Goal: Navigation & Orientation: Find specific page/section

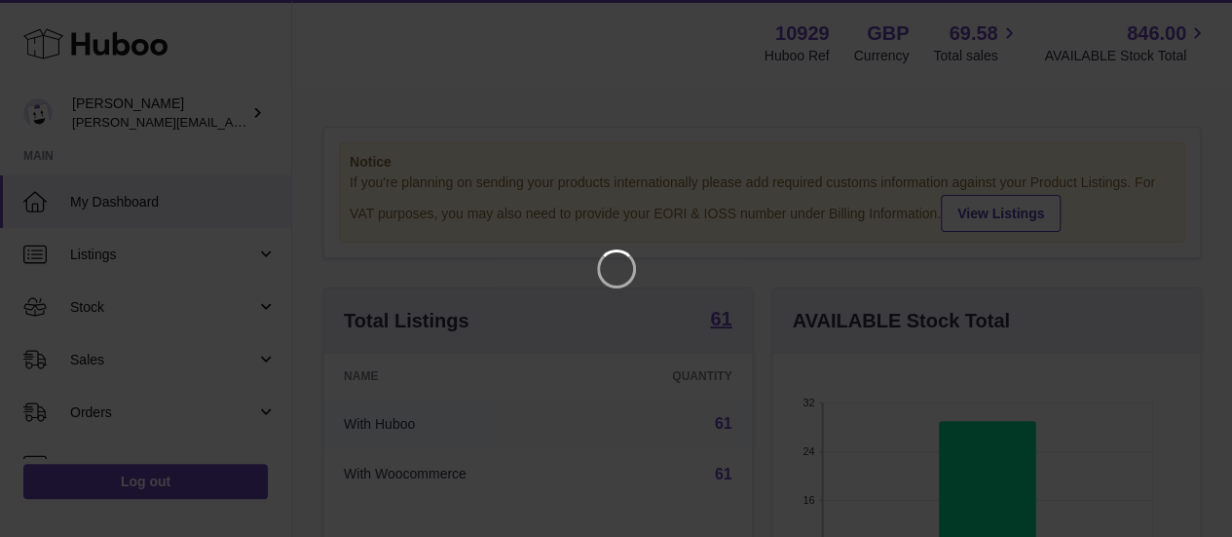
scroll to position [304, 434]
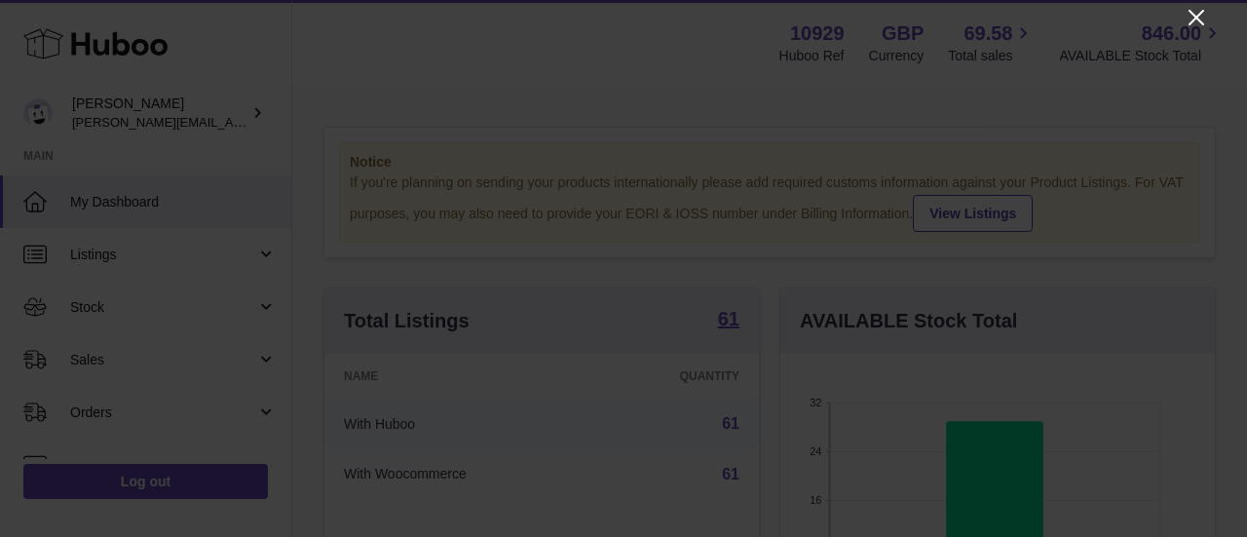
click at [1200, 17] on icon "Close" at bounding box center [1195, 17] width 23 height 23
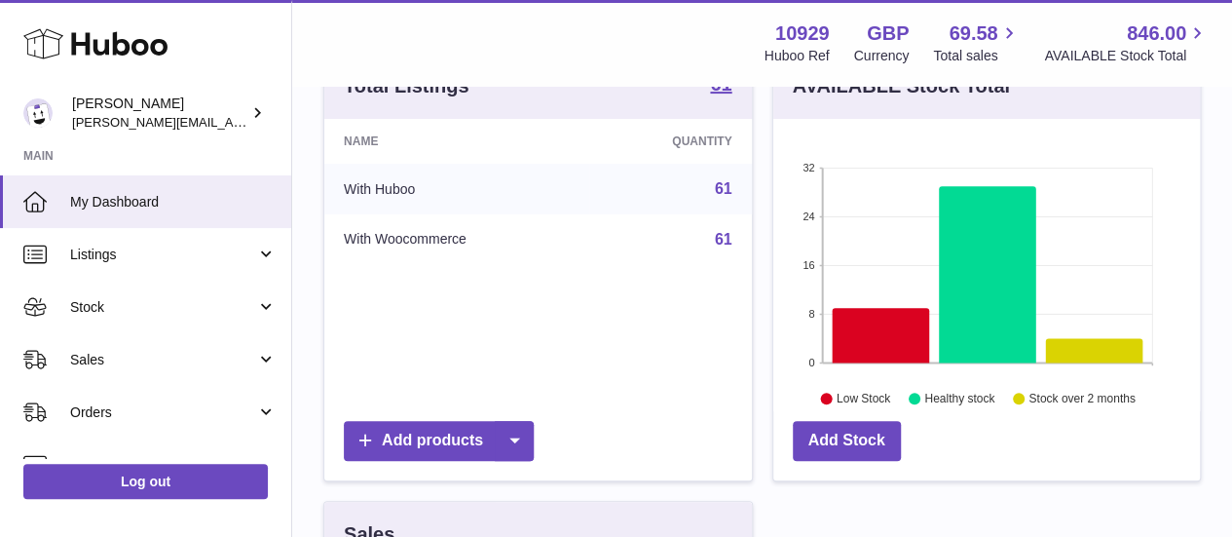
scroll to position [234, 0]
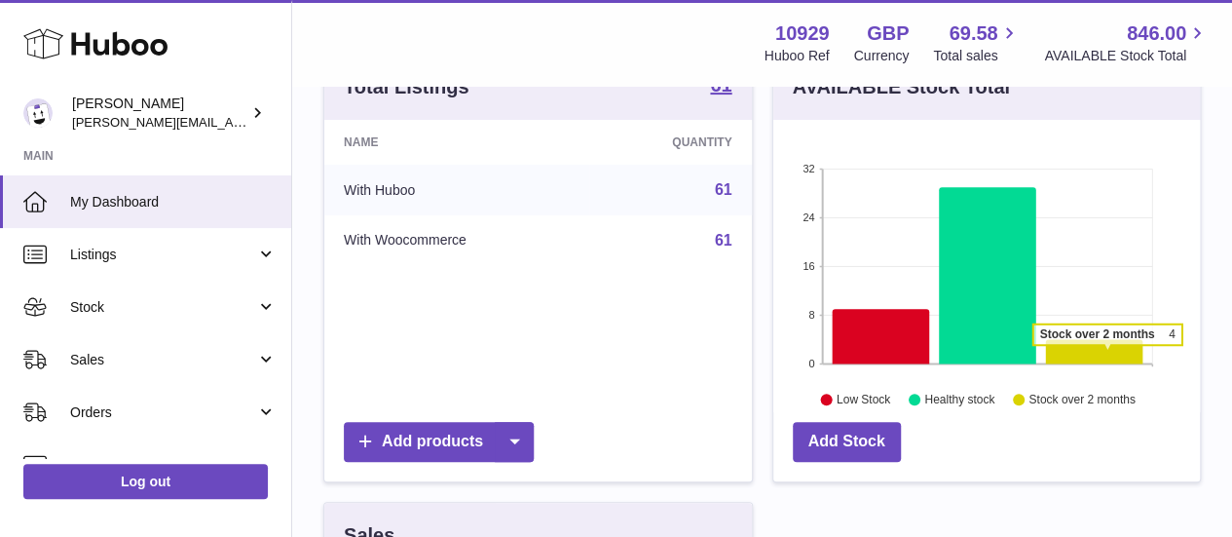
click at [1106, 353] on icon at bounding box center [1093, 351] width 97 height 24
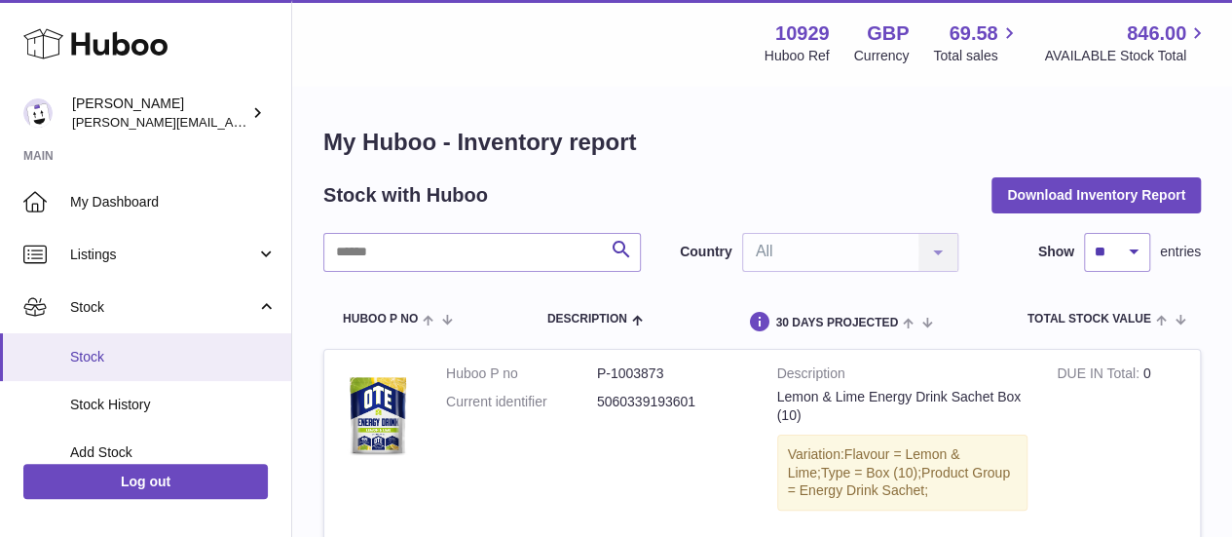
click at [154, 363] on span "Stock" at bounding box center [173, 357] width 206 height 19
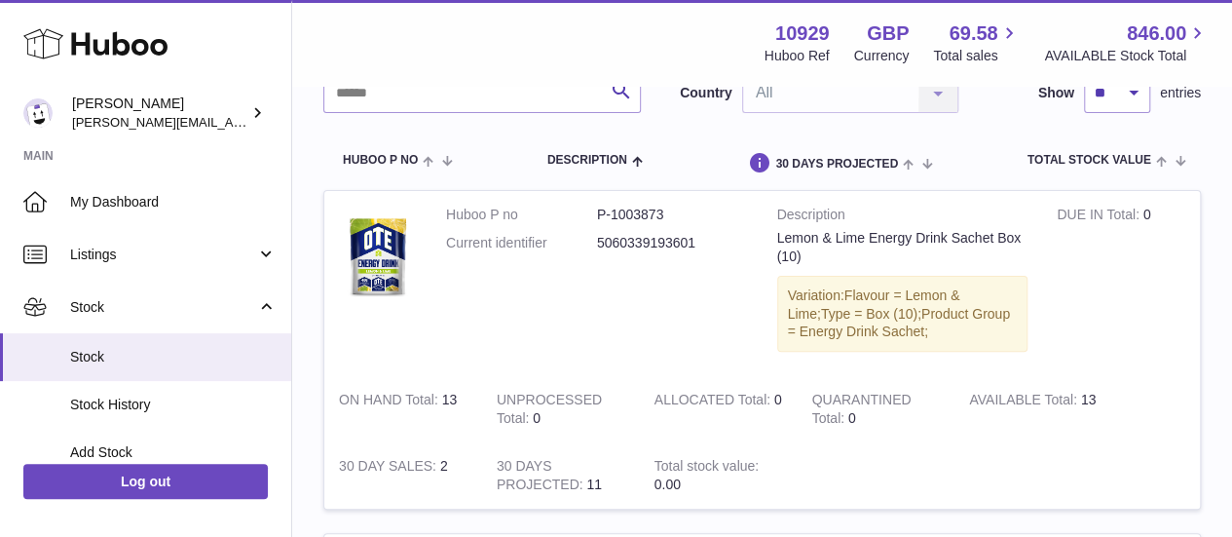
scroll to position [132, 0]
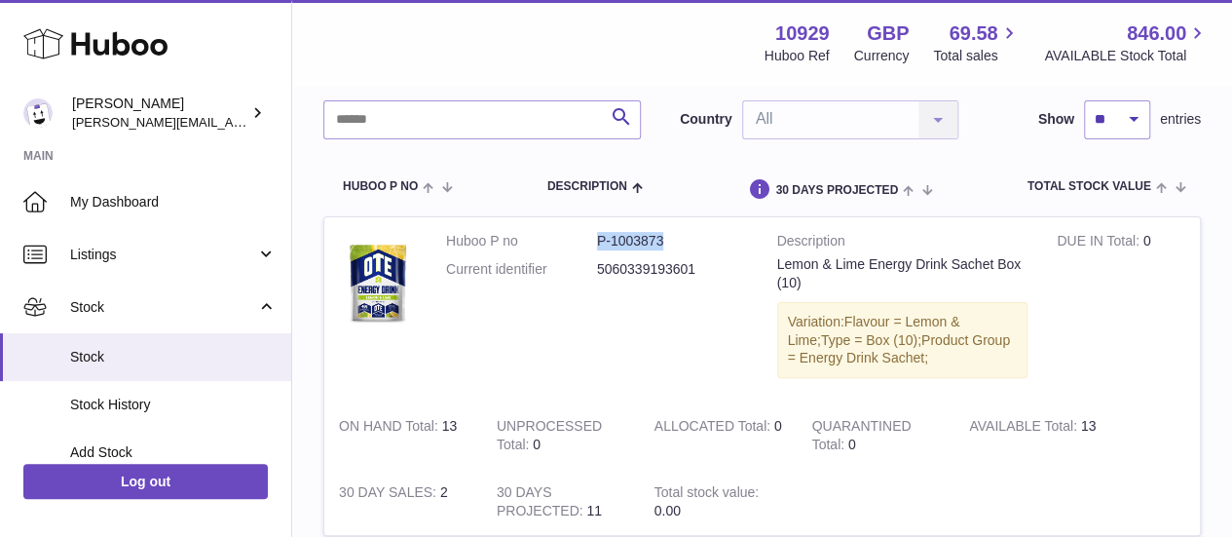
drag, startPoint x: 681, startPoint y: 239, endPoint x: 593, endPoint y: 244, distance: 87.8
click at [593, 244] on dl "Huboo P no P-1003873 Current identifier 5060339193601" at bounding box center [597, 260] width 302 height 56
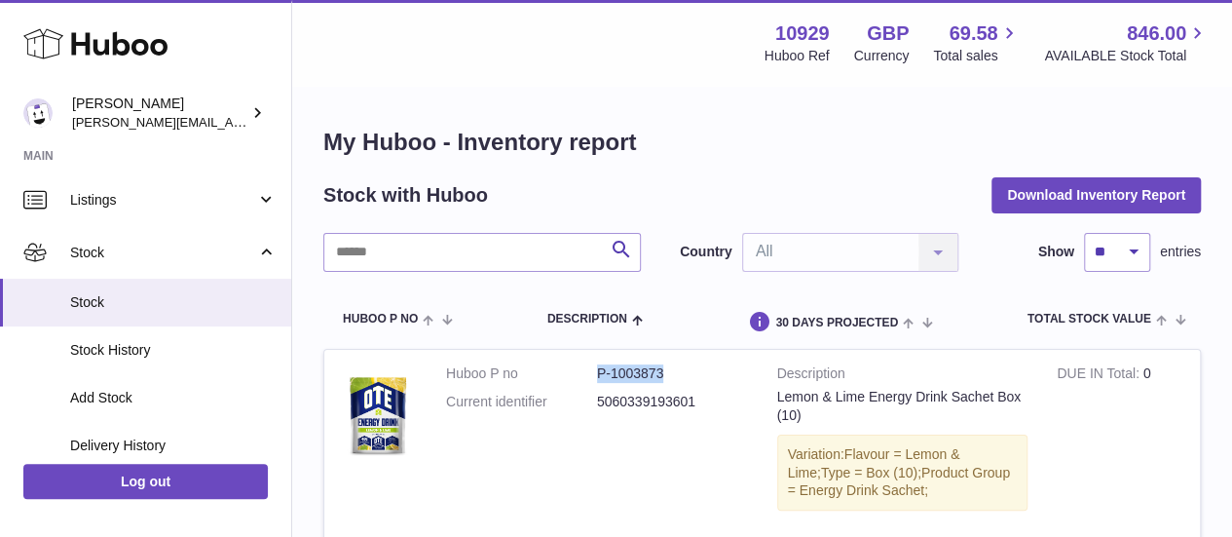
scroll to position [53, 0]
click at [371, 413] on img at bounding box center [378, 414] width 78 height 101
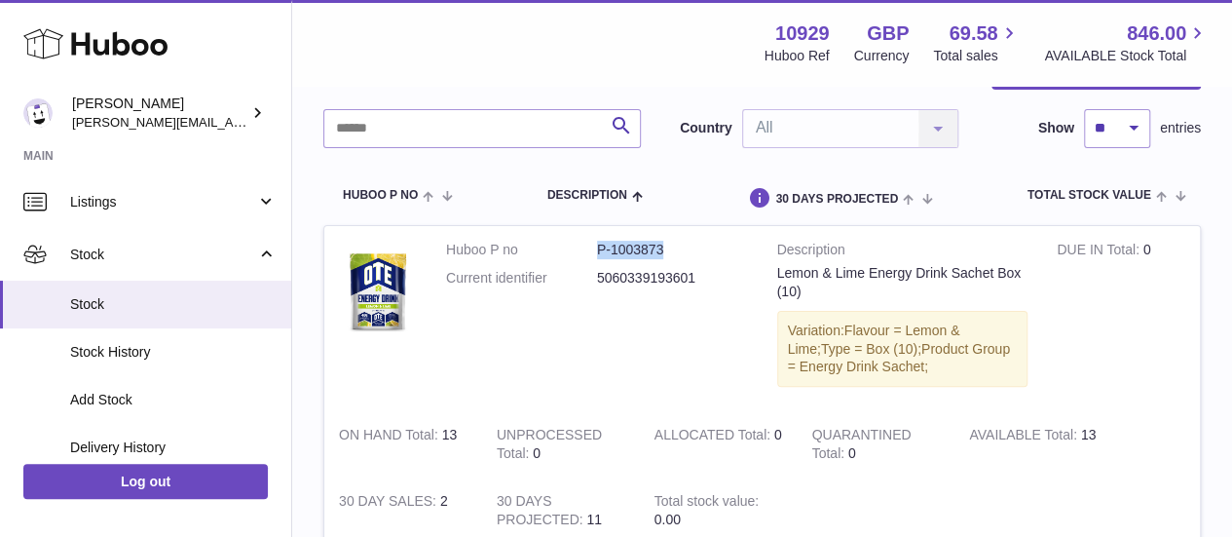
scroll to position [41, 0]
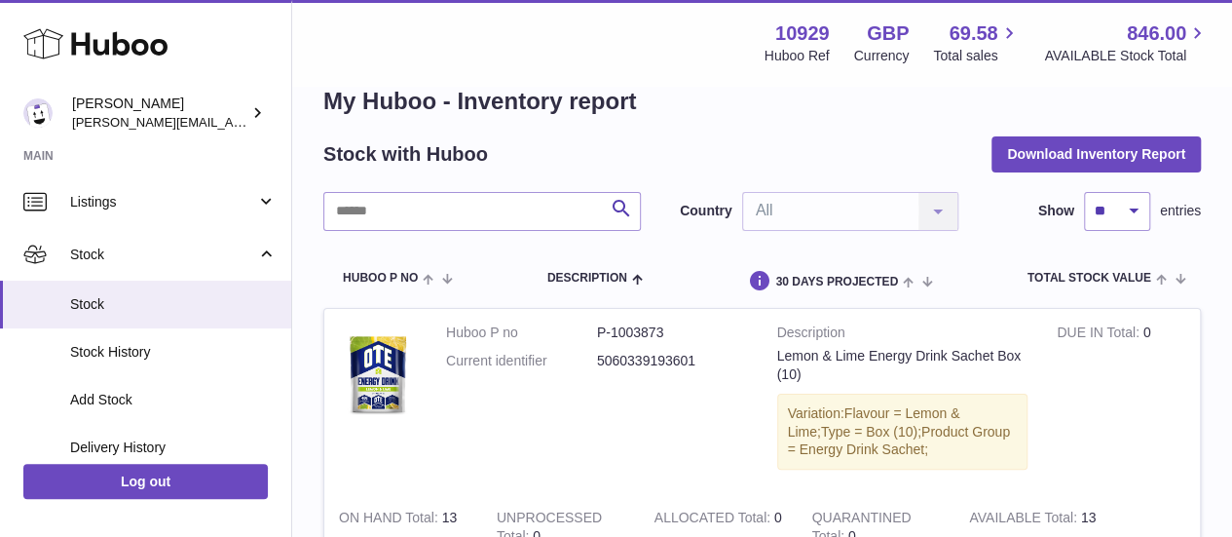
click at [1115, 410] on td "DUE IN Total 0" at bounding box center [1121, 401] width 158 height 185
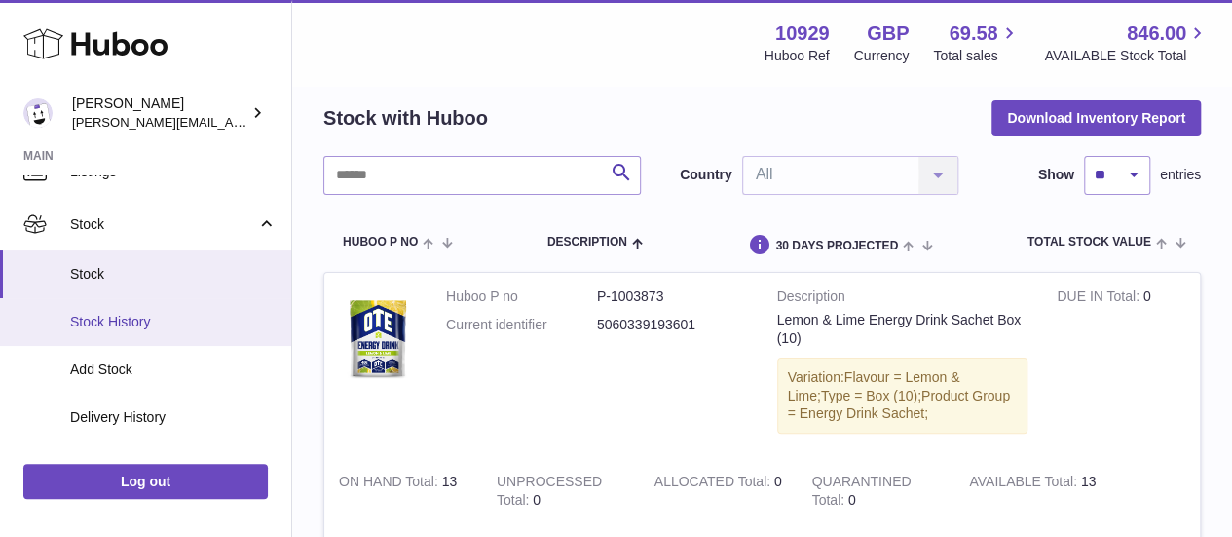
scroll to position [84, 0]
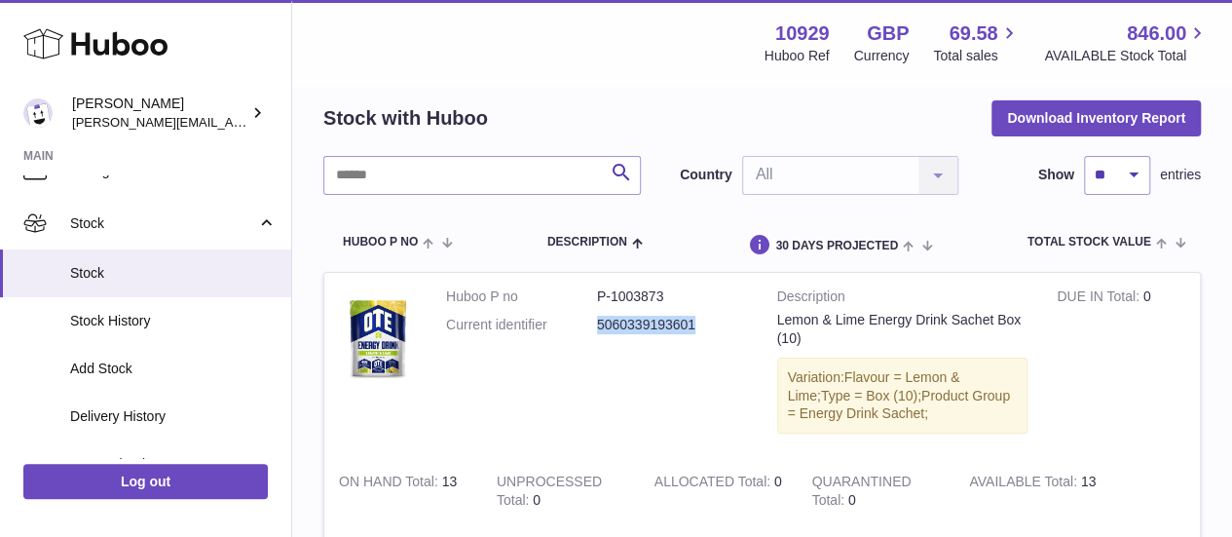
drag, startPoint x: 712, startPoint y: 322, endPoint x: 563, endPoint y: 336, distance: 149.6
click at [563, 336] on dl "Huboo P no P-1003873 Current identifier 5060339193601" at bounding box center [597, 315] width 302 height 56
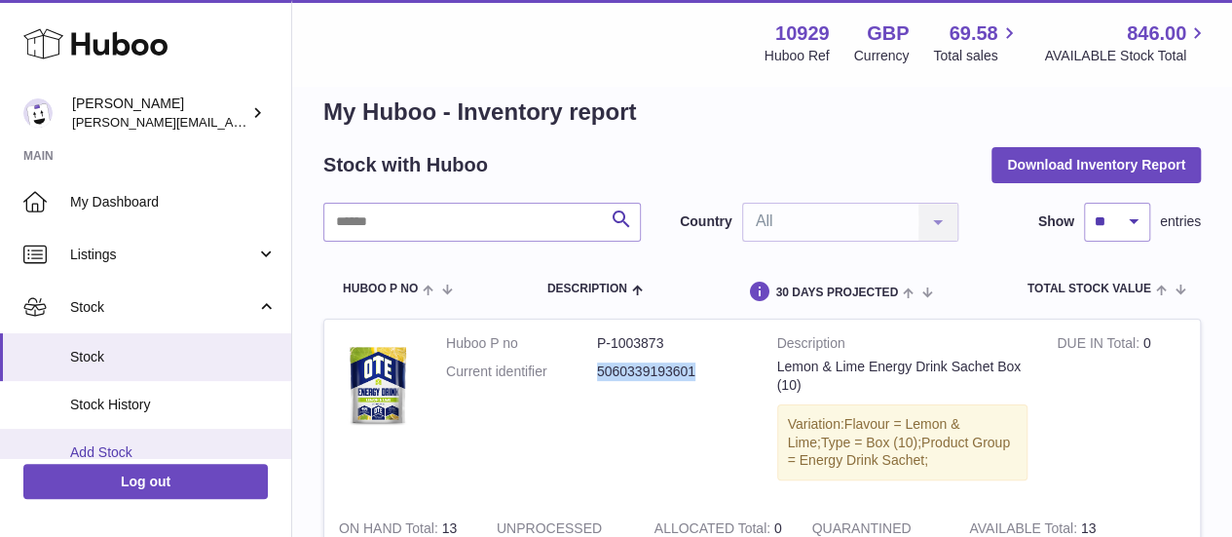
scroll to position [0, 0]
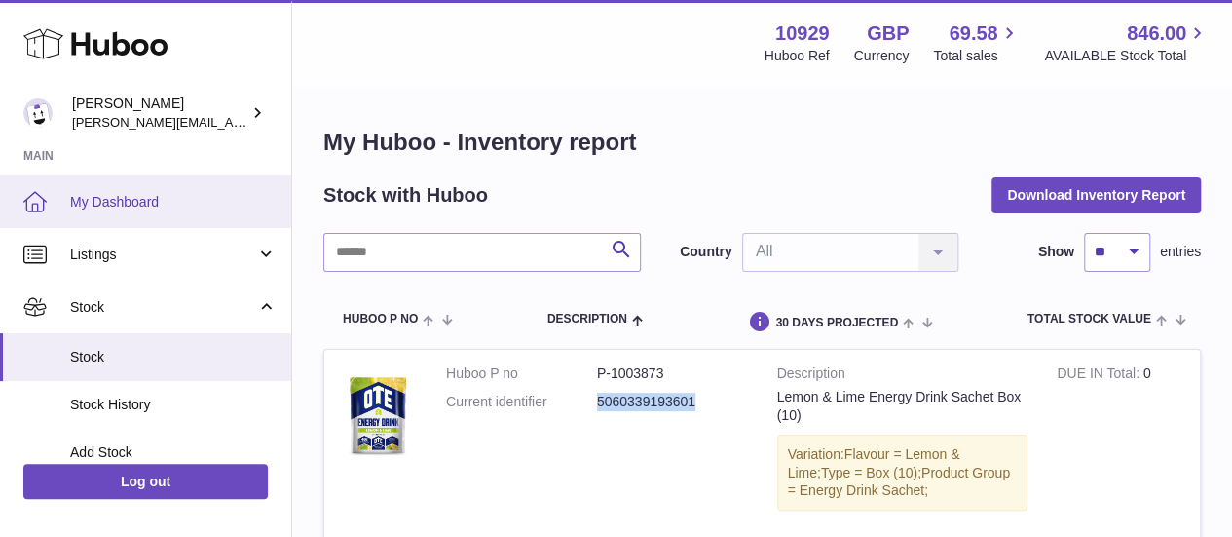
click at [126, 199] on span "My Dashboard" at bounding box center [173, 202] width 206 height 19
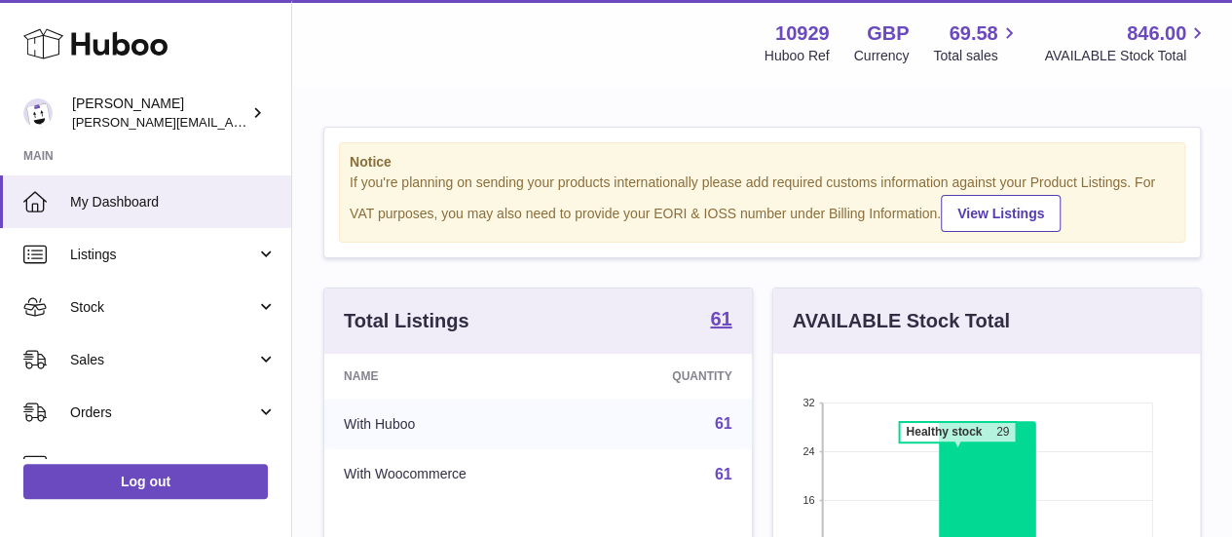
scroll to position [73, 0]
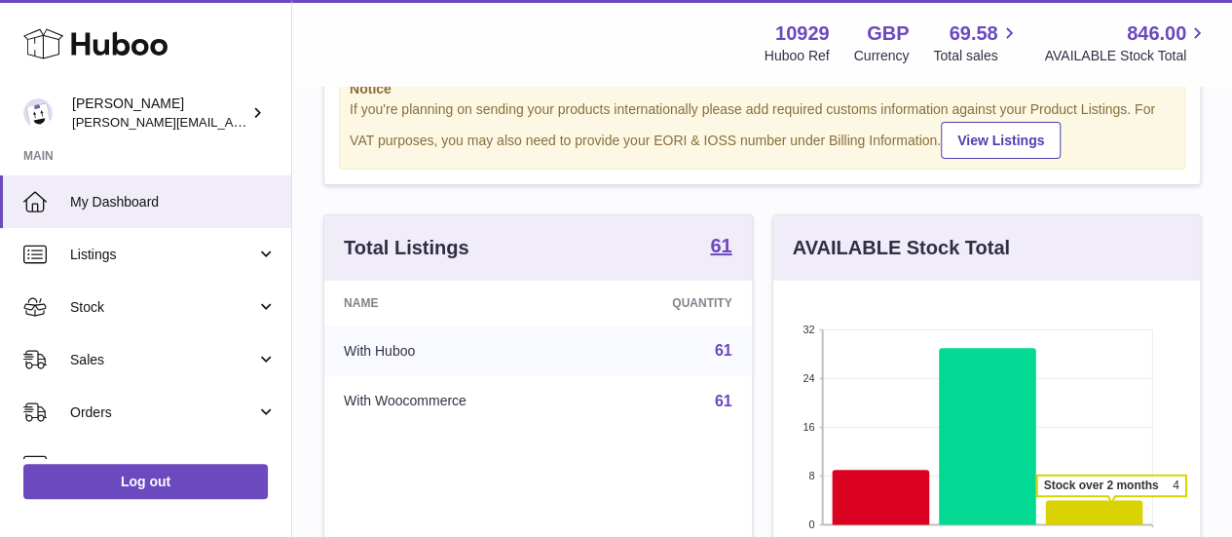
click at [1110, 503] on icon at bounding box center [1093, 512] width 97 height 24
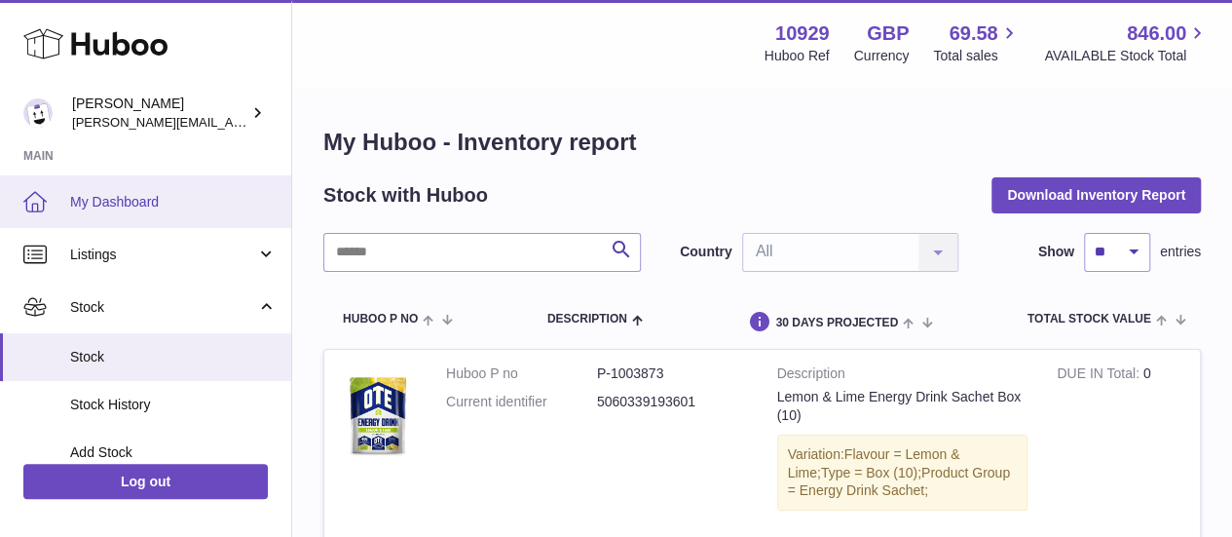
click at [149, 212] on link "My Dashboard" at bounding box center [145, 201] width 291 height 53
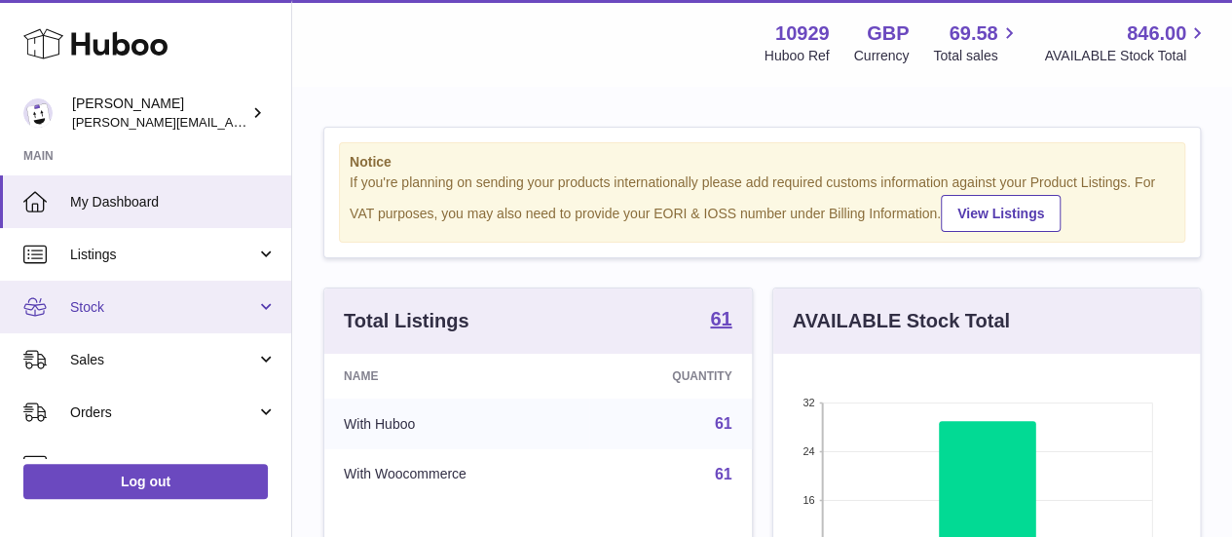
click at [101, 299] on span "Stock" at bounding box center [163, 307] width 186 height 19
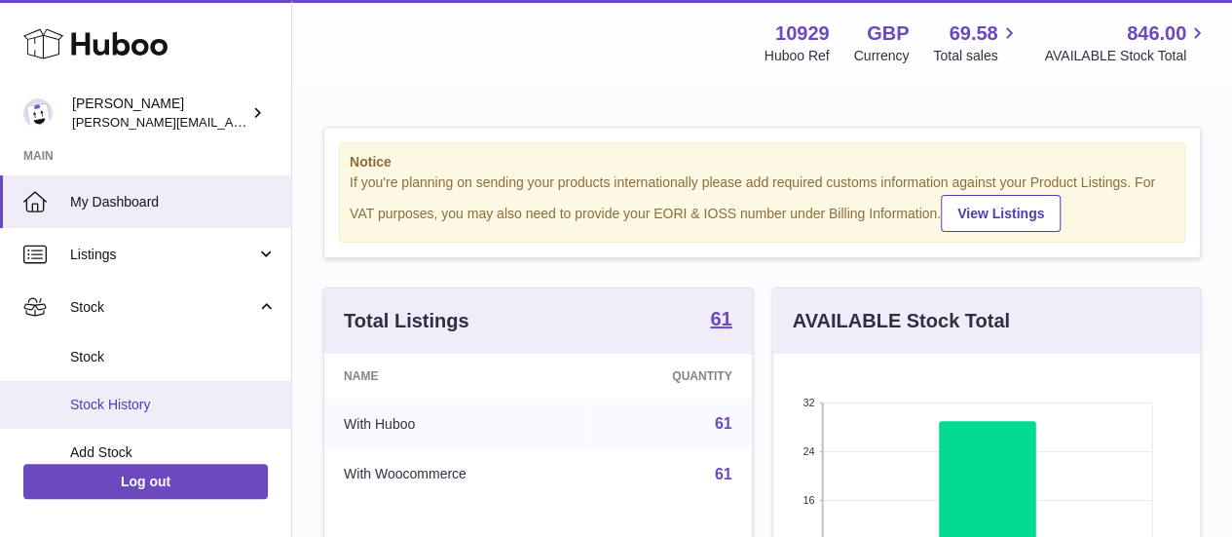
scroll to position [93, 0]
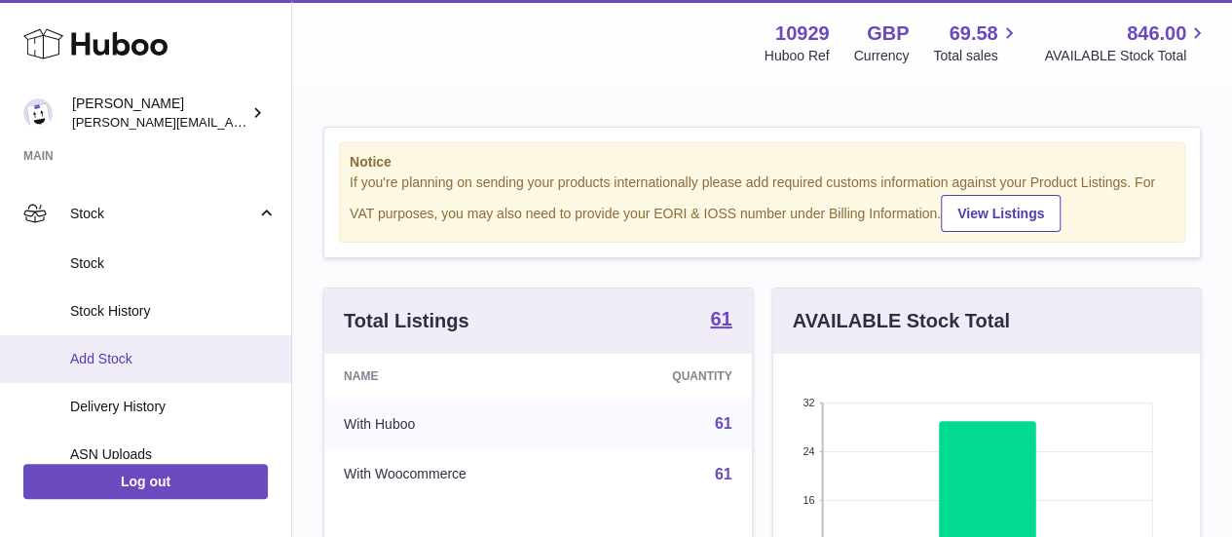
click at [123, 354] on span "Add Stock" at bounding box center [173, 359] width 206 height 19
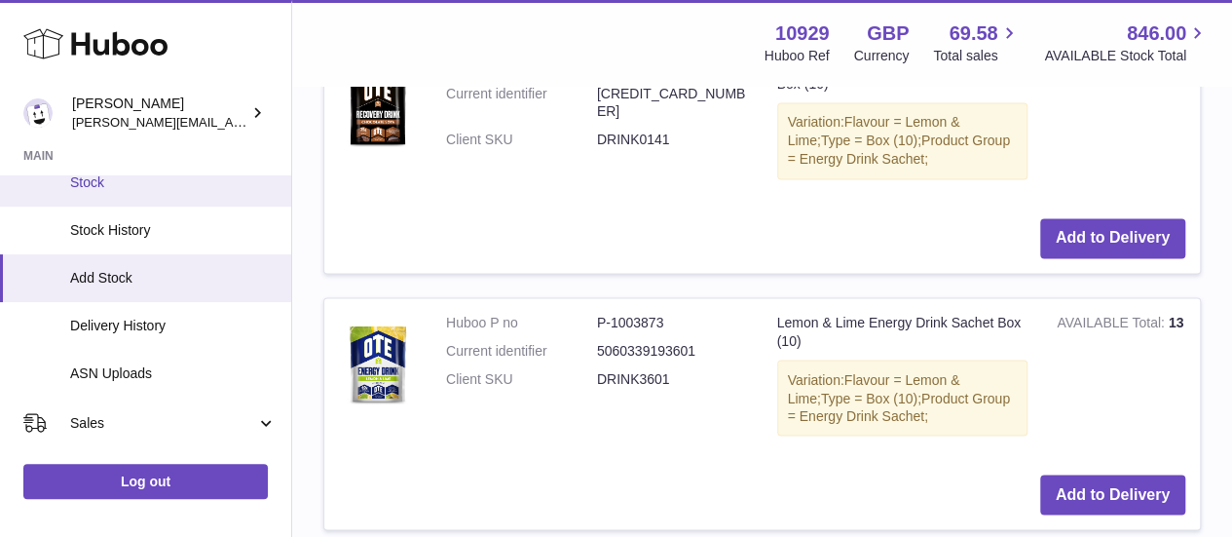
scroll to position [175, 0]
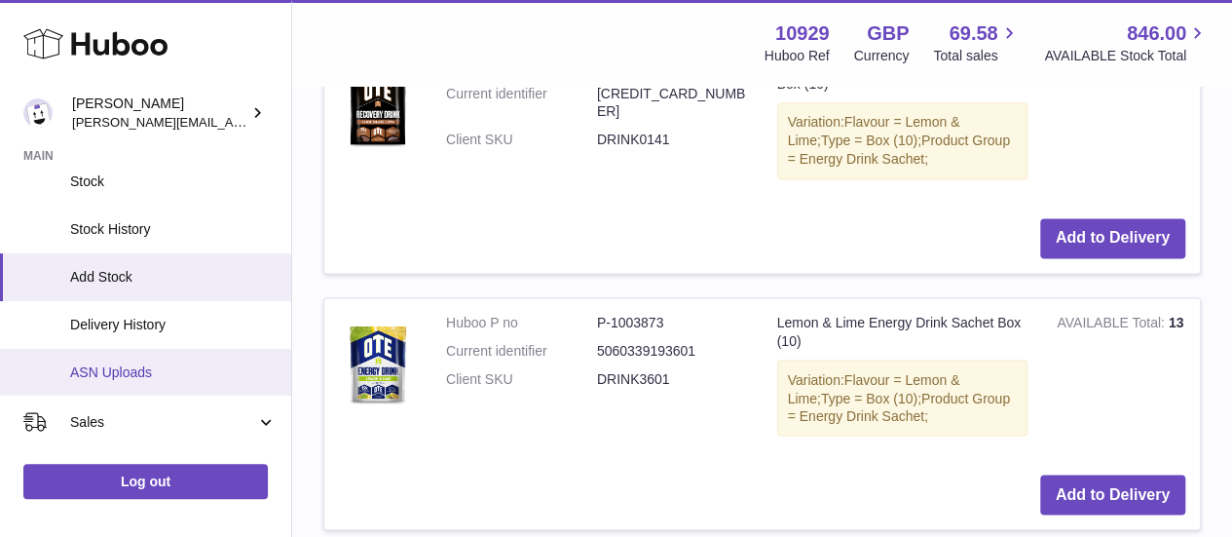
click at [125, 373] on span "ASN Uploads" at bounding box center [173, 372] width 206 height 19
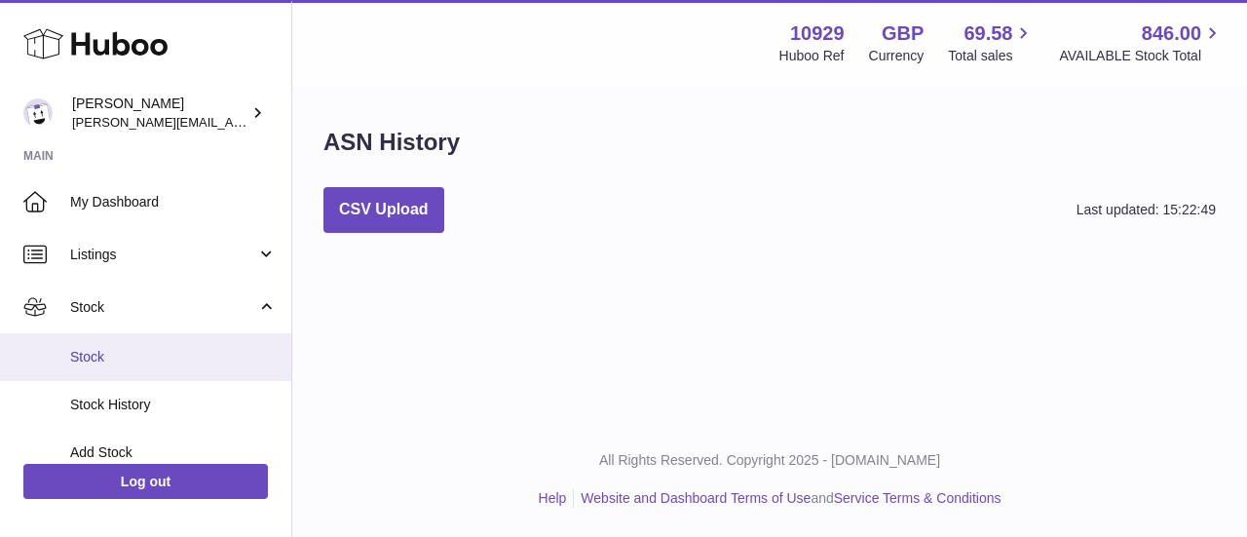
click at [105, 363] on span "Stock" at bounding box center [173, 357] width 206 height 19
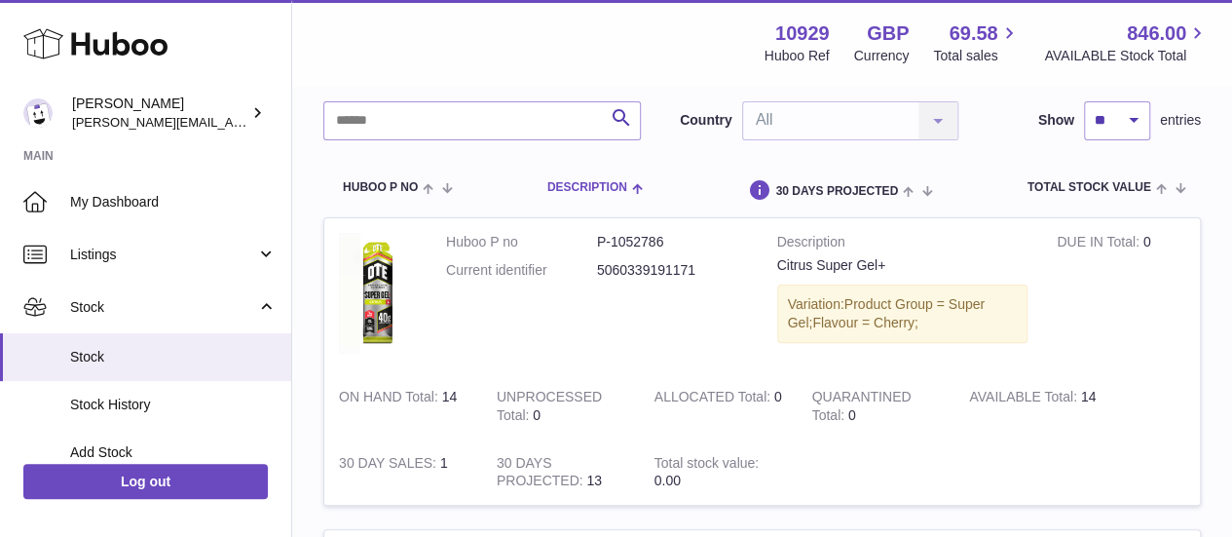
scroll to position [132, 0]
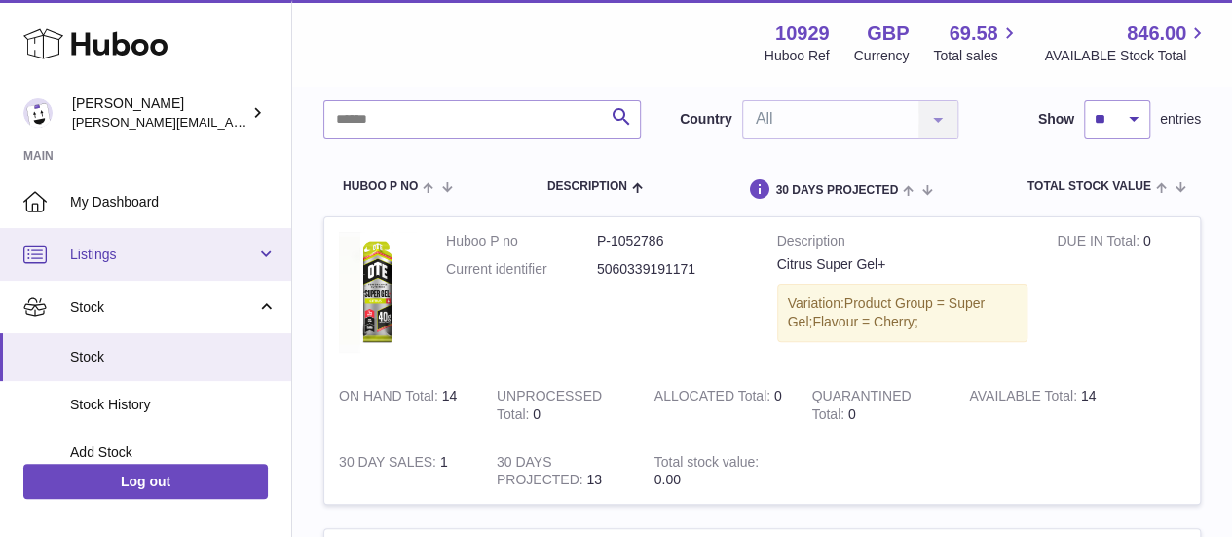
click at [154, 266] on link "Listings" at bounding box center [145, 254] width 291 height 53
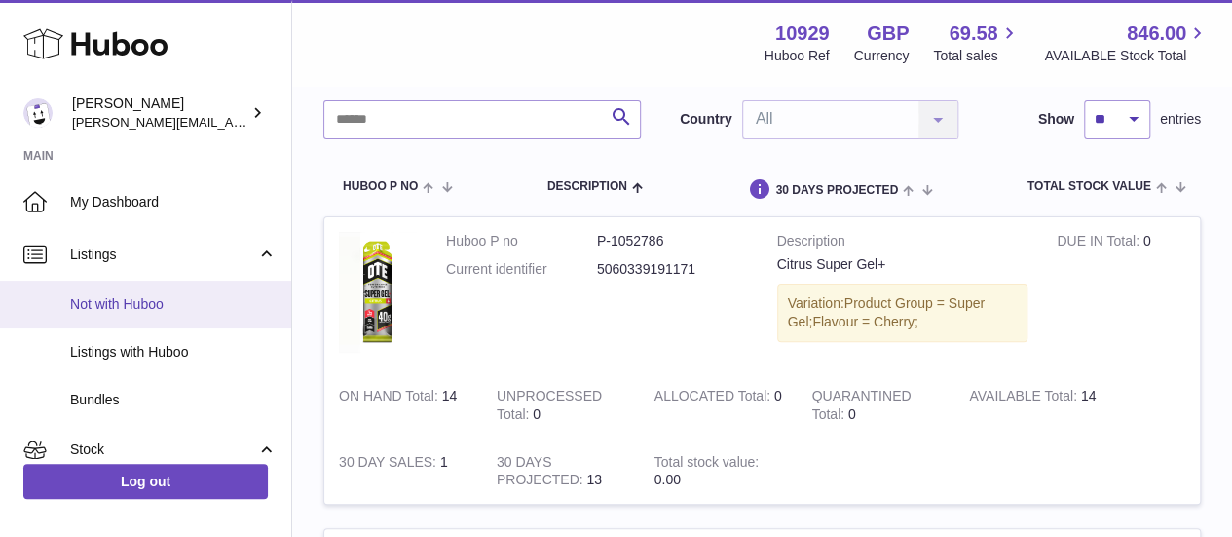
click at [131, 305] on span "Not with Huboo" at bounding box center [173, 304] width 206 height 19
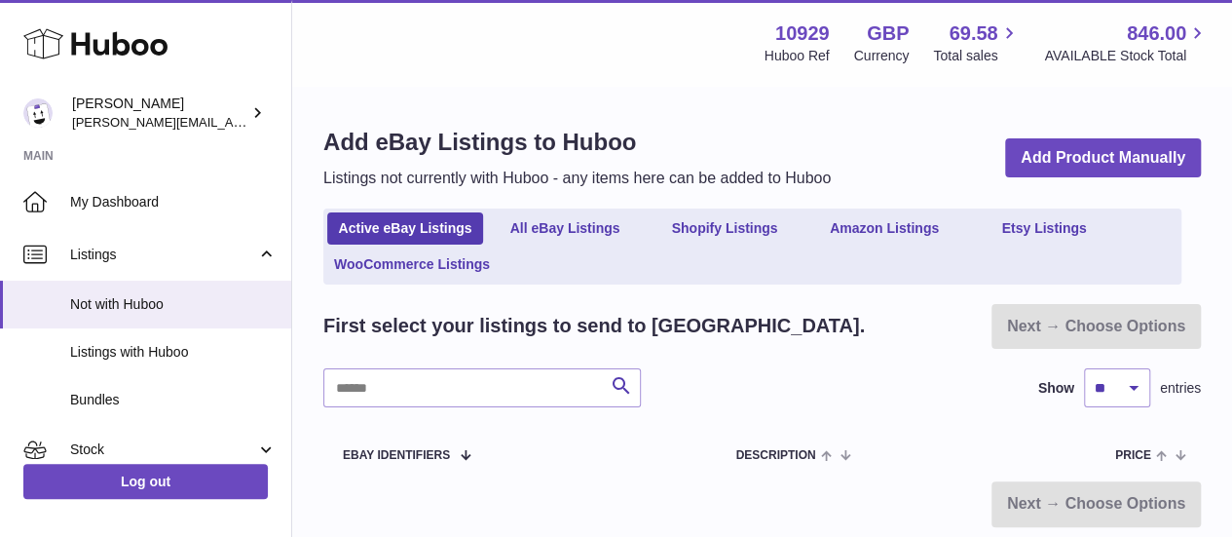
scroll to position [143, 0]
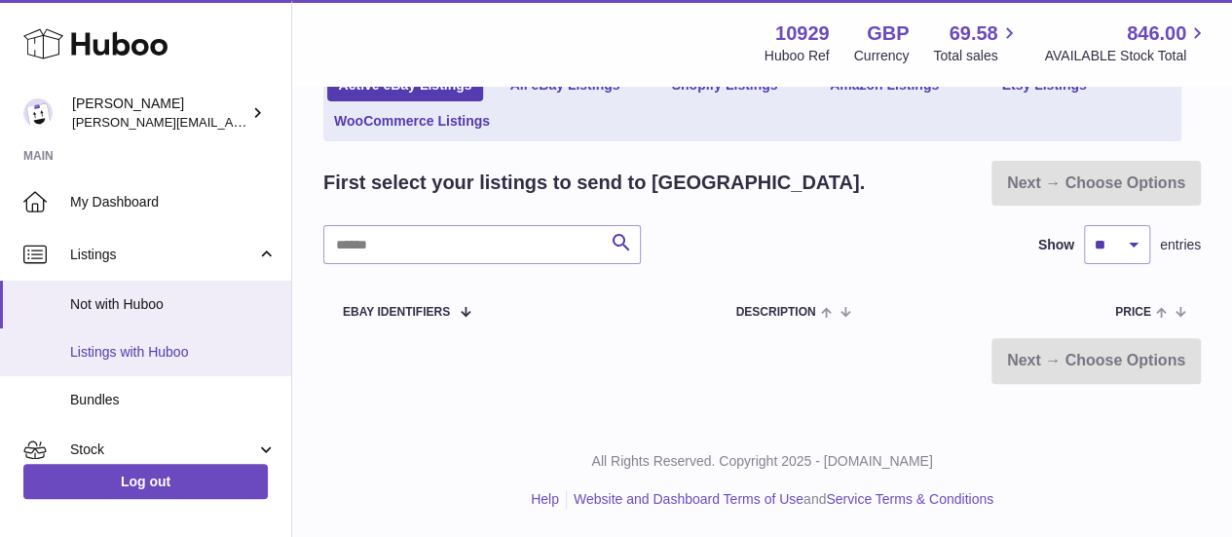
click at [130, 354] on span "Listings with Huboo" at bounding box center [173, 352] width 206 height 19
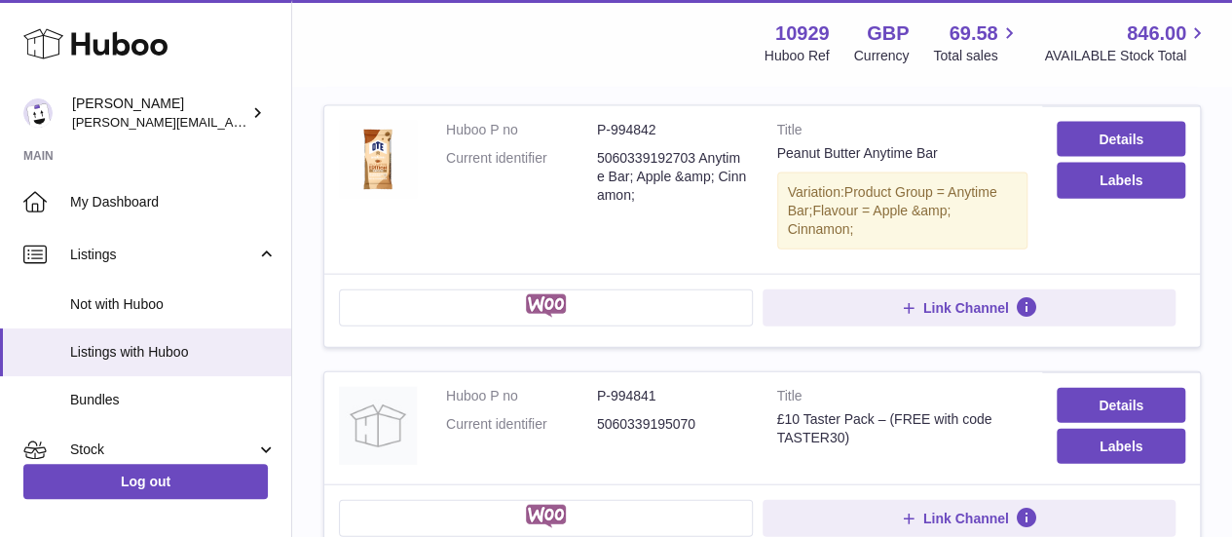
scroll to position [2157, 0]
